Goal: Information Seeking & Learning: Learn about a topic

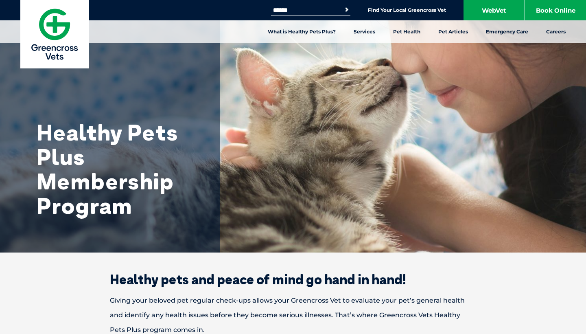
scroll to position [-3, 0]
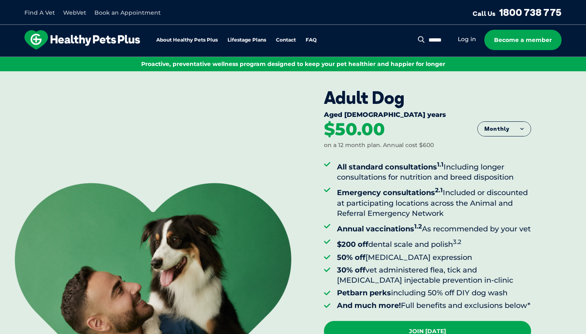
click at [487, 128] on button "Monthly" at bounding box center [504, 129] width 53 height 15
click at [456, 153] on div "All standard consultations 1.1 Including longer consultations for nutrition and…" at bounding box center [427, 234] width 207 height 171
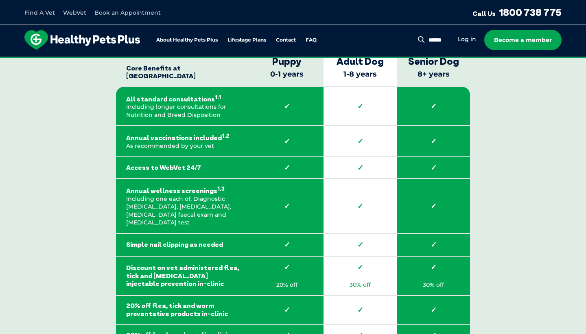
scroll to position [1200, 0]
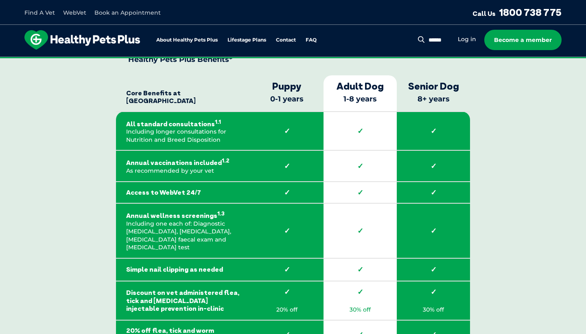
click at [288, 92] on strong "Puppy" at bounding box center [286, 86] width 65 height 12
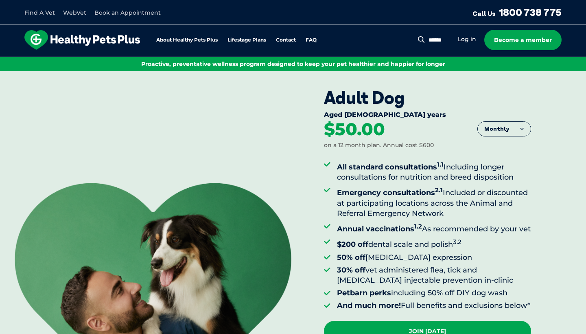
scroll to position [0, 0]
click at [103, 33] on img at bounding box center [82, 40] width 116 height 20
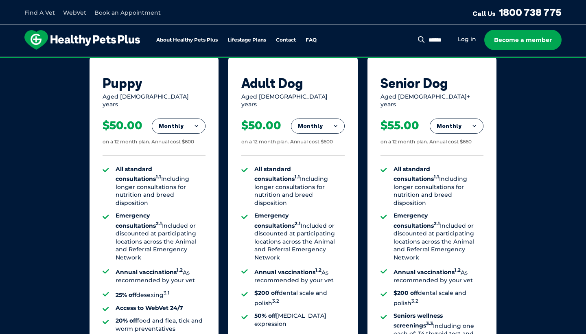
scroll to position [525, 0]
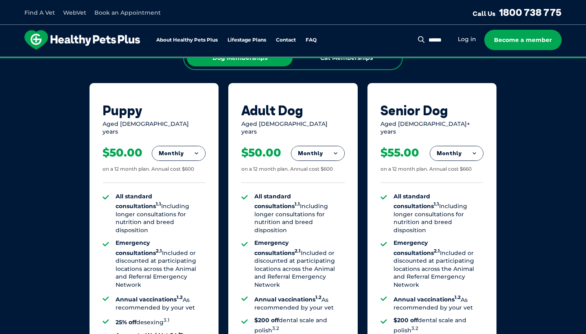
click at [184, 146] on button "Monthly" at bounding box center [178, 153] width 53 height 15
click at [184, 165] on li "Fortnightly" at bounding box center [178, 170] width 53 height 20
click at [185, 146] on button "Fortnightly" at bounding box center [176, 153] width 57 height 15
